Goal: Information Seeking & Learning: Learn about a topic

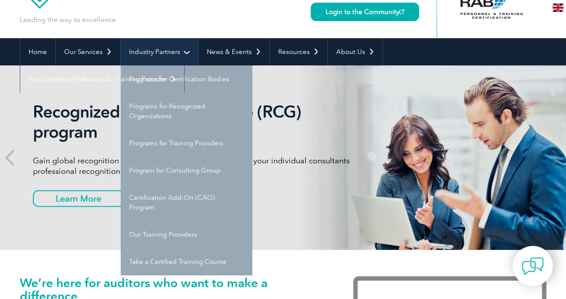
scroll to position [46, 0]
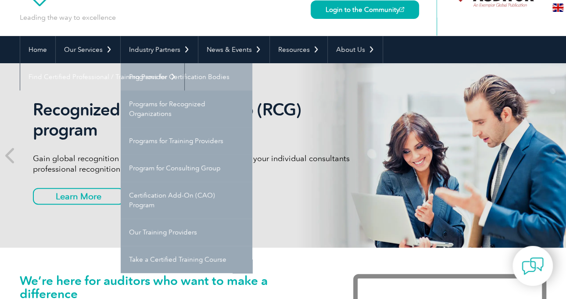
click at [164, 78] on link "Programs for Certification Bodies" at bounding box center [187, 76] width 132 height 27
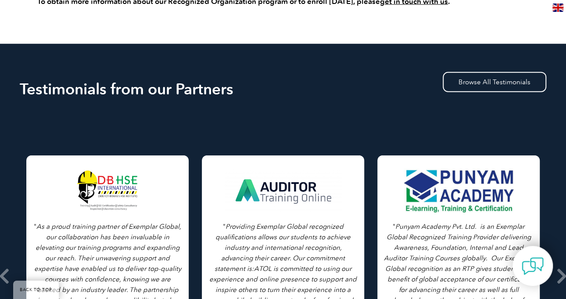
scroll to position [1056, 0]
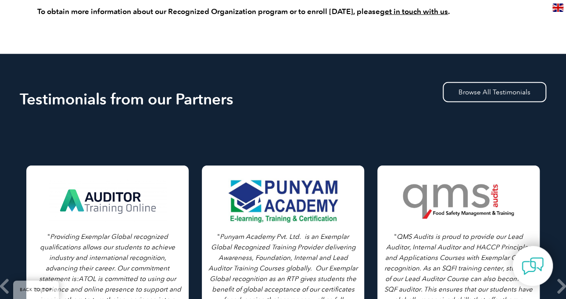
click at [289, 107] on div "Testimonials from our Partners Browse All Testimonials" at bounding box center [283, 100] width 526 height 41
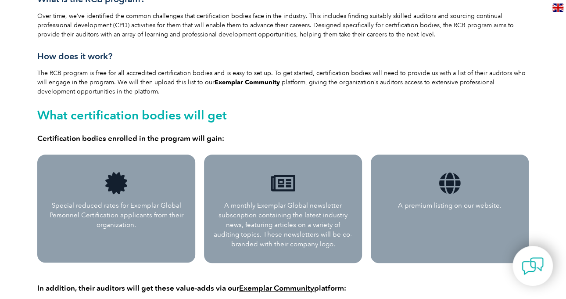
scroll to position [0, 0]
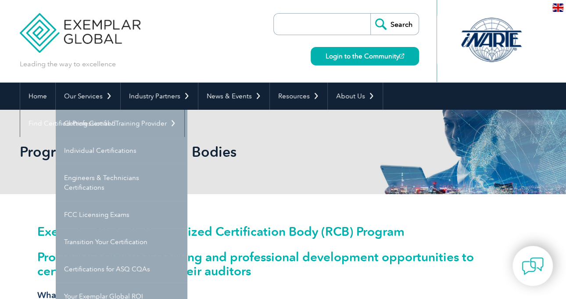
click at [139, 146] on h2 "Programs for Certification Bodies" at bounding box center [204, 152] width 368 height 14
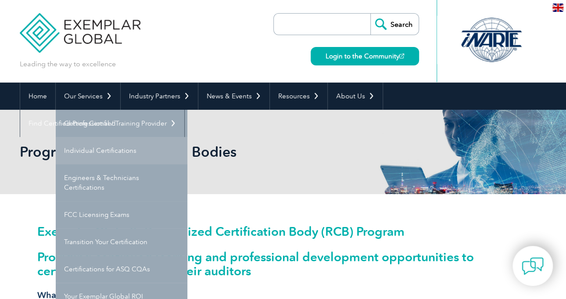
click at [97, 150] on link "Individual Certifications" at bounding box center [122, 150] width 132 height 27
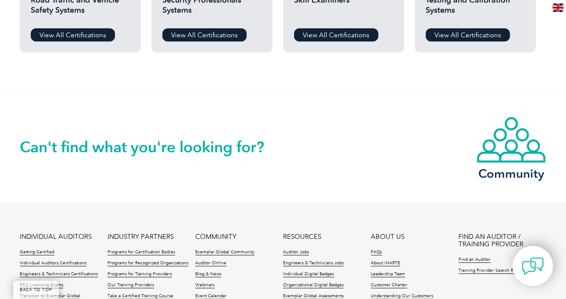
scroll to position [818, 0]
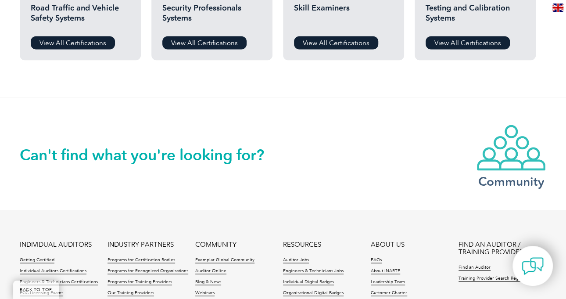
click at [509, 153] on img at bounding box center [511, 147] width 70 height 47
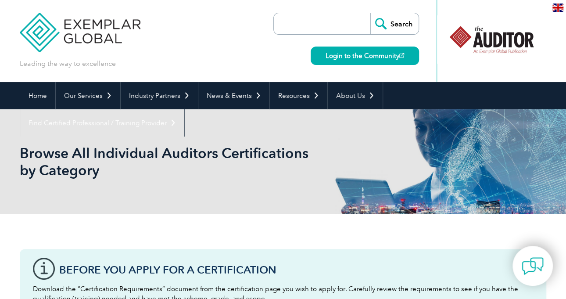
scroll to position [1, 0]
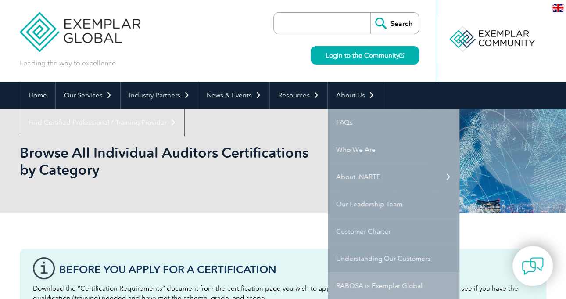
click at [387, 289] on link "RABQSA is Exemplar Global" at bounding box center [394, 285] width 132 height 27
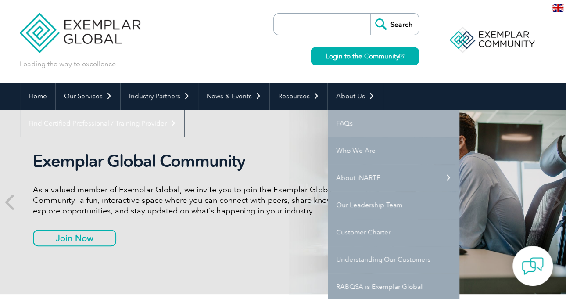
click at [350, 124] on link "FAQs" at bounding box center [394, 123] width 132 height 27
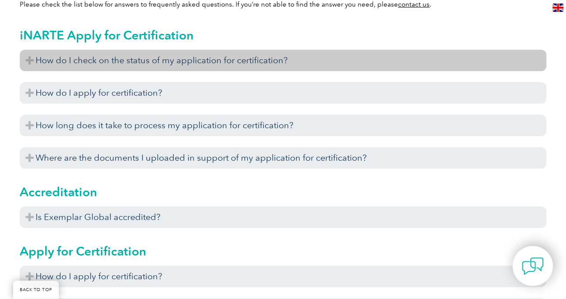
scroll to position [320, 0]
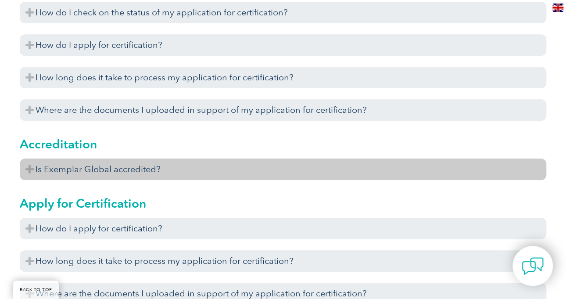
click at [214, 160] on h3 "Is Exemplar Global accredited?" at bounding box center [283, 168] width 526 height 21
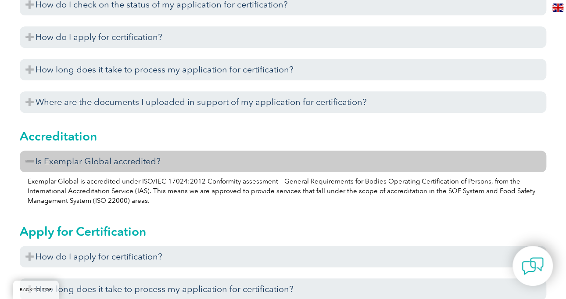
scroll to position [328, 0]
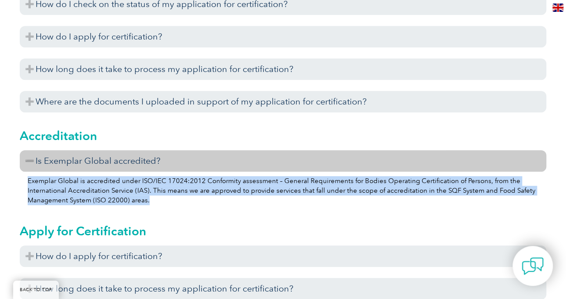
drag, startPoint x: 160, startPoint y: 197, endPoint x: 29, endPoint y: 181, distance: 132.6
click at [29, 181] on p "Exemplar Global is accredited under ISO/IEC 17024:2012 Conformity assessment – …" at bounding box center [283, 190] width 510 height 29
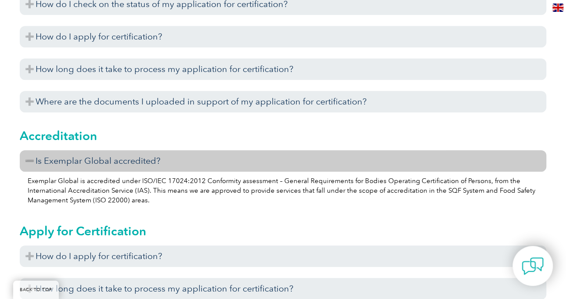
scroll to position [0, 0]
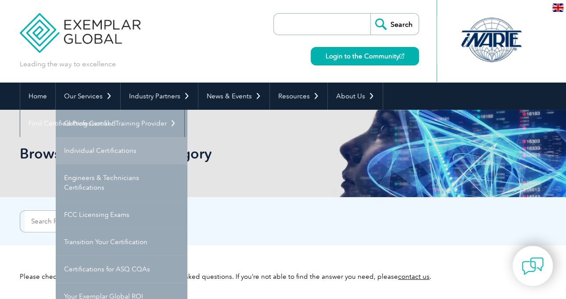
click at [96, 147] on link "Individual Certifications" at bounding box center [122, 150] width 132 height 27
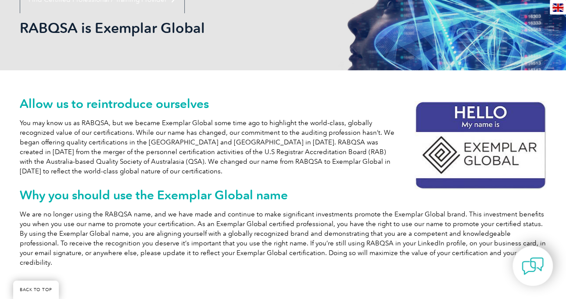
scroll to position [125, 0]
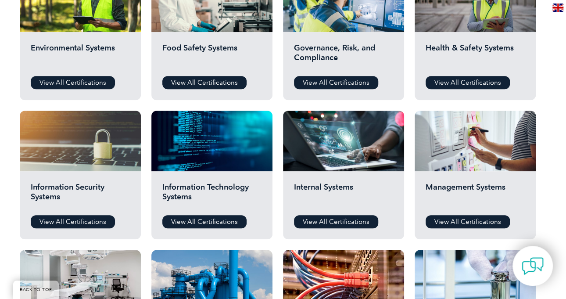
scroll to position [361, 0]
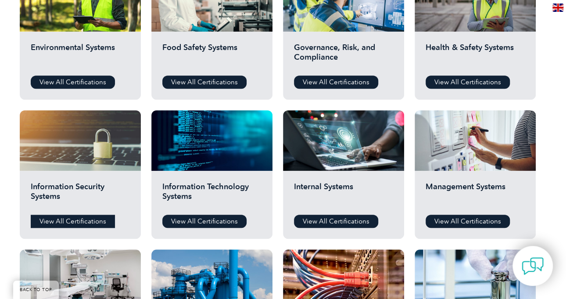
click at [89, 218] on link "View All Certifications" at bounding box center [73, 220] width 84 height 13
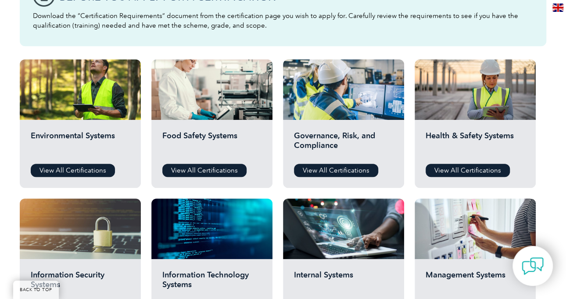
scroll to position [274, 0]
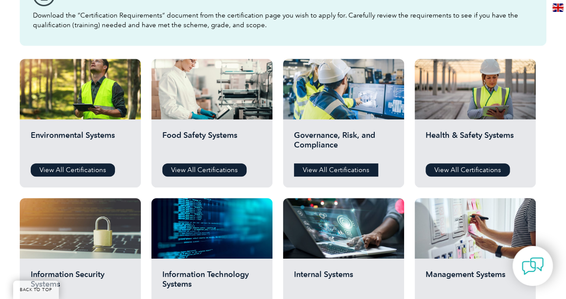
click at [314, 171] on link "View All Certifications" at bounding box center [336, 169] width 84 height 13
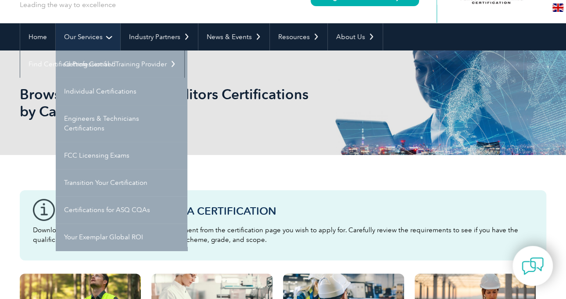
scroll to position [59, 0]
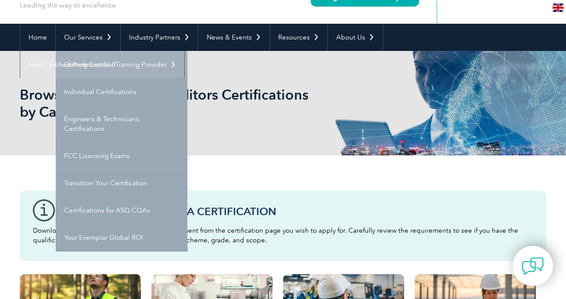
click at [114, 56] on link "Getting Certified" at bounding box center [122, 64] width 132 height 27
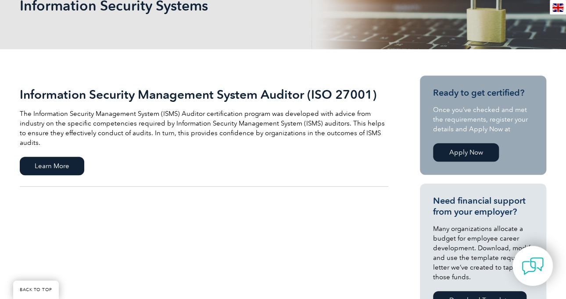
scroll to position [150, 0]
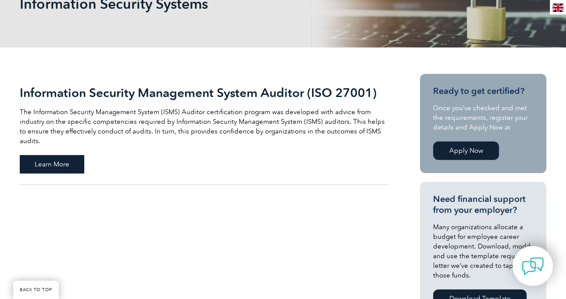
click at [71, 156] on span "Learn More" at bounding box center [52, 164] width 64 height 18
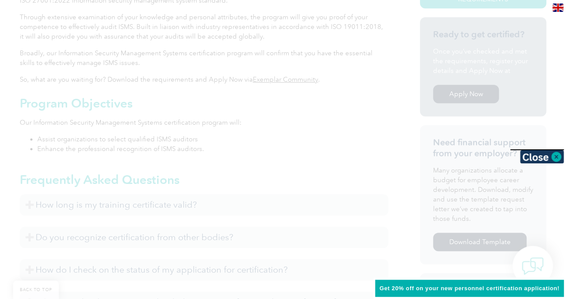
scroll to position [159, 0]
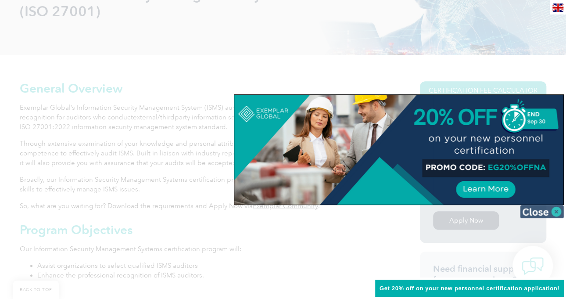
click at [540, 209] on img at bounding box center [542, 211] width 44 height 13
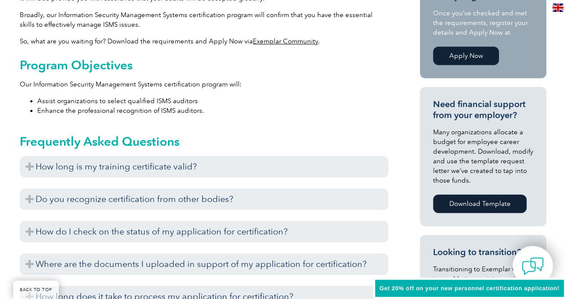
scroll to position [328, 0]
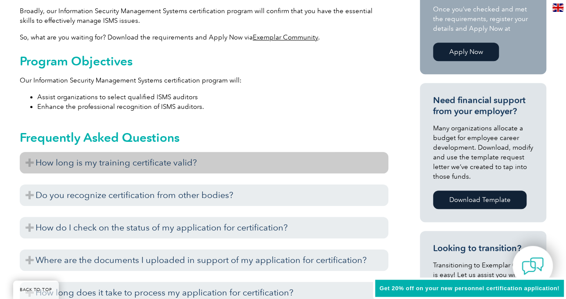
click at [173, 157] on h3 "How long is my training certificate valid?" at bounding box center [204, 162] width 368 height 21
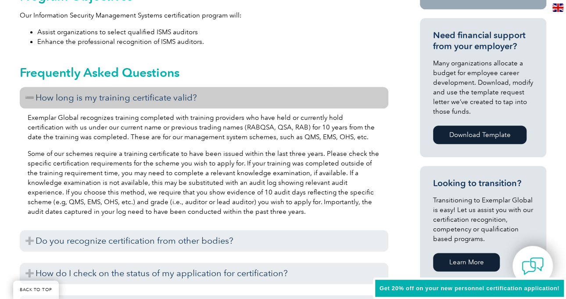
scroll to position [393, 0]
click at [198, 146] on div "Exemplar Global recognizes training completed with training providers who have …" at bounding box center [204, 165] width 368 height 115
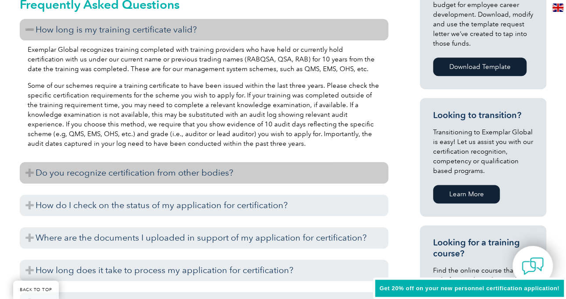
click at [184, 169] on h3 "Do you recognize certification from other bodies?" at bounding box center [204, 172] width 368 height 21
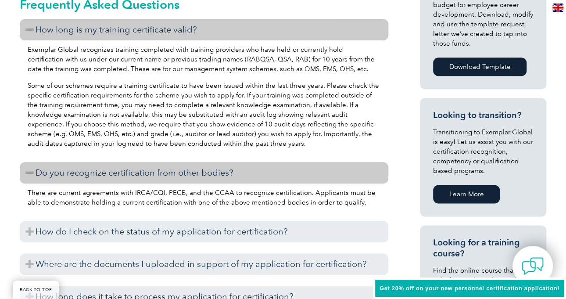
click at [196, 135] on p "Some of our schemes require a training certificate to have been issued within t…" at bounding box center [204, 115] width 353 height 68
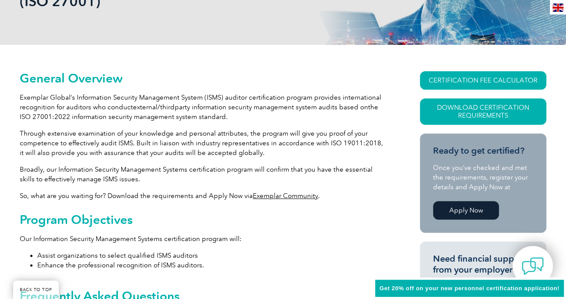
scroll to position [169, 0]
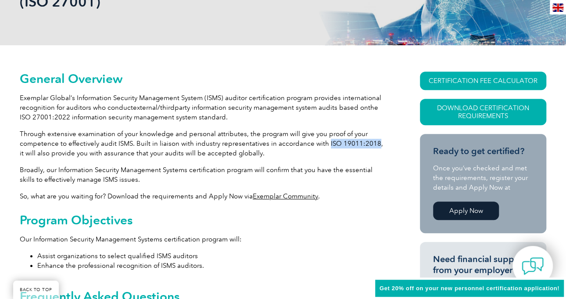
drag, startPoint x: 322, startPoint y: 143, endPoint x: 370, endPoint y: 146, distance: 47.4
click at [370, 146] on p "Through extensive examination of your knowledge and personal attributes, the pr…" at bounding box center [204, 143] width 368 height 29
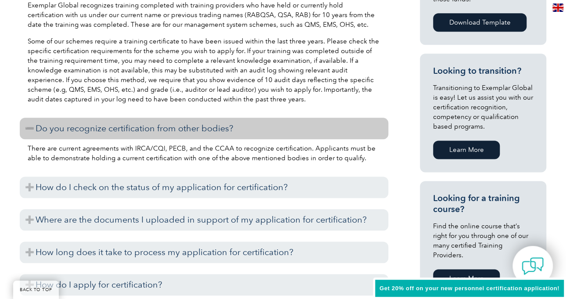
scroll to position [617, 0]
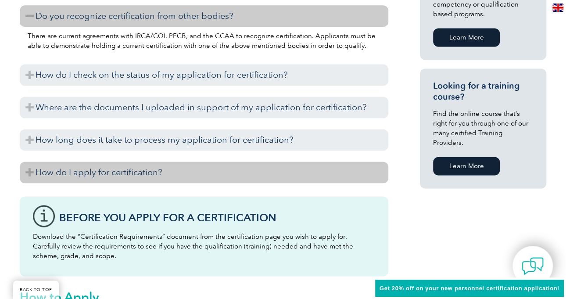
click at [208, 170] on h3 "How do I apply for certification?" at bounding box center [204, 171] width 368 height 21
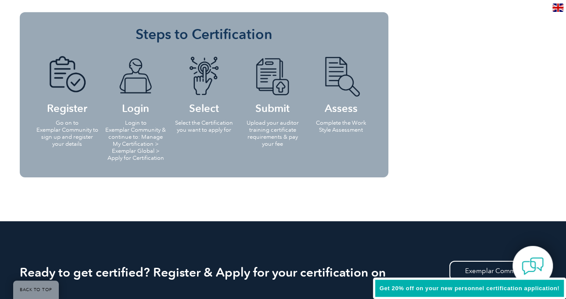
scroll to position [1346, 0]
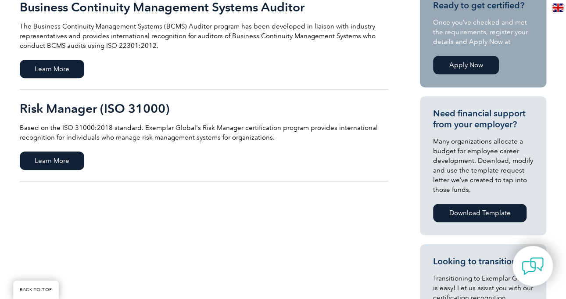
scroll to position [212, 0]
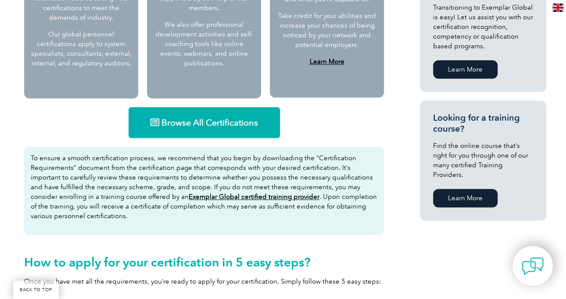
scroll to position [505, 0]
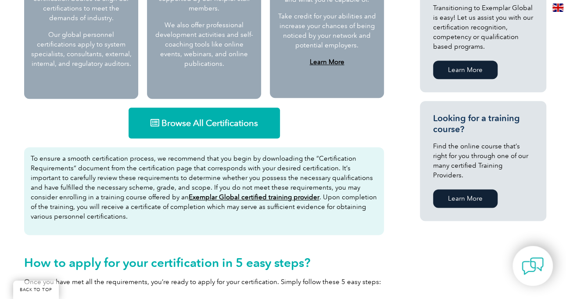
click at [184, 118] on span "Browse All Certifications" at bounding box center [209, 122] width 96 height 9
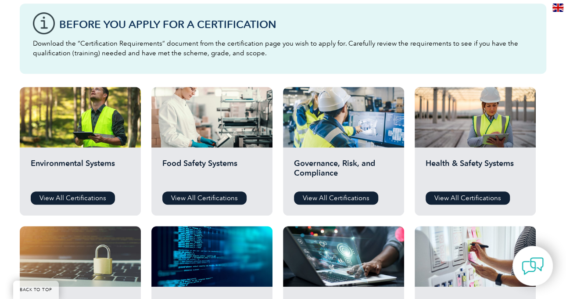
scroll to position [245, 0]
